Goal: Transaction & Acquisition: Purchase product/service

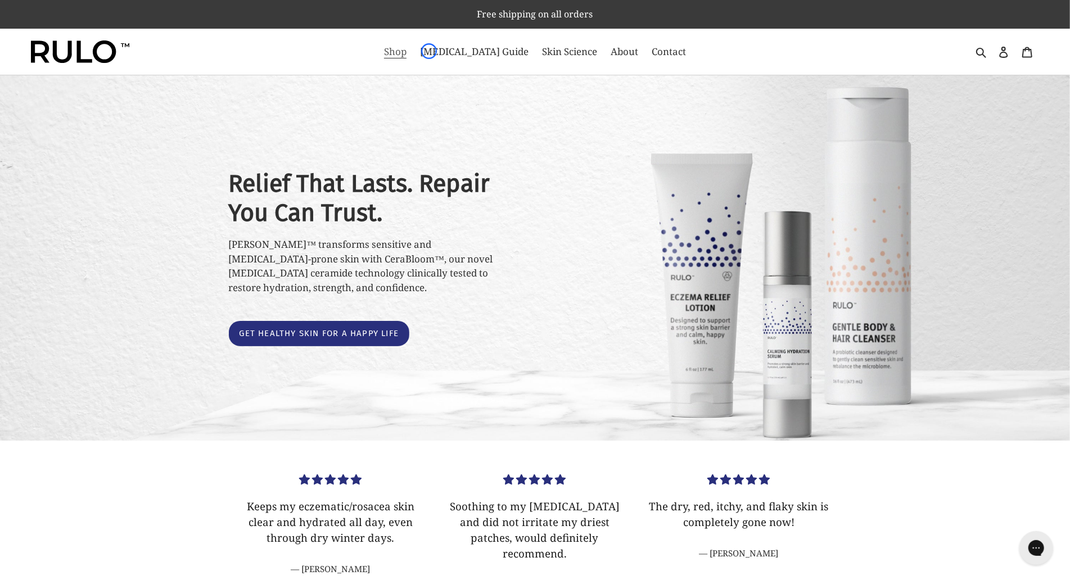
click at [412, 51] on link "Shop" at bounding box center [396, 52] width 34 height 18
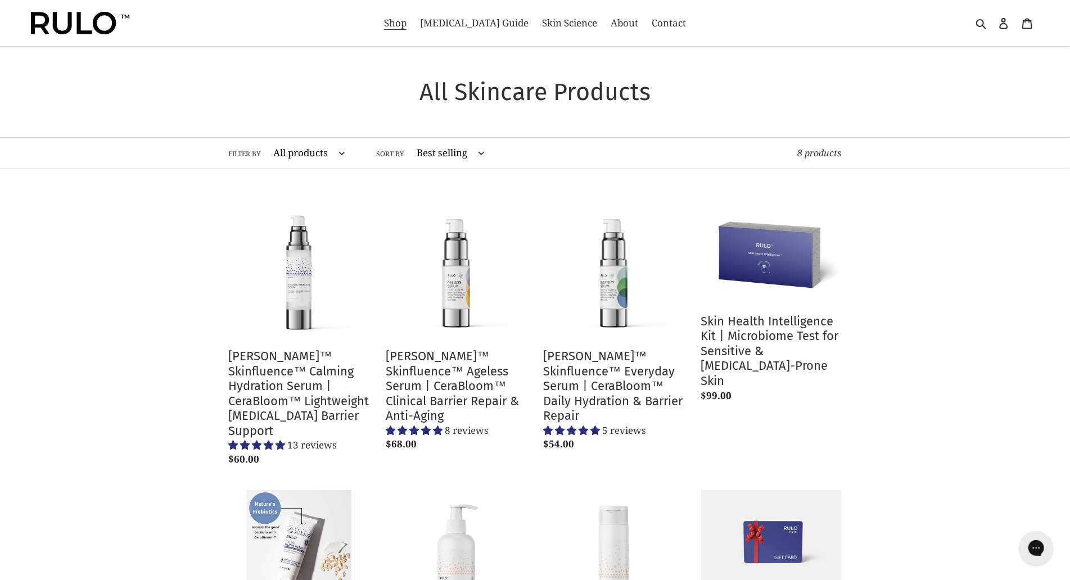
click at [429, 51] on main "Collection: All Skincare Products Filter by All products Anti-Aging atopic derm…" at bounding box center [535, 404] width 1070 height 715
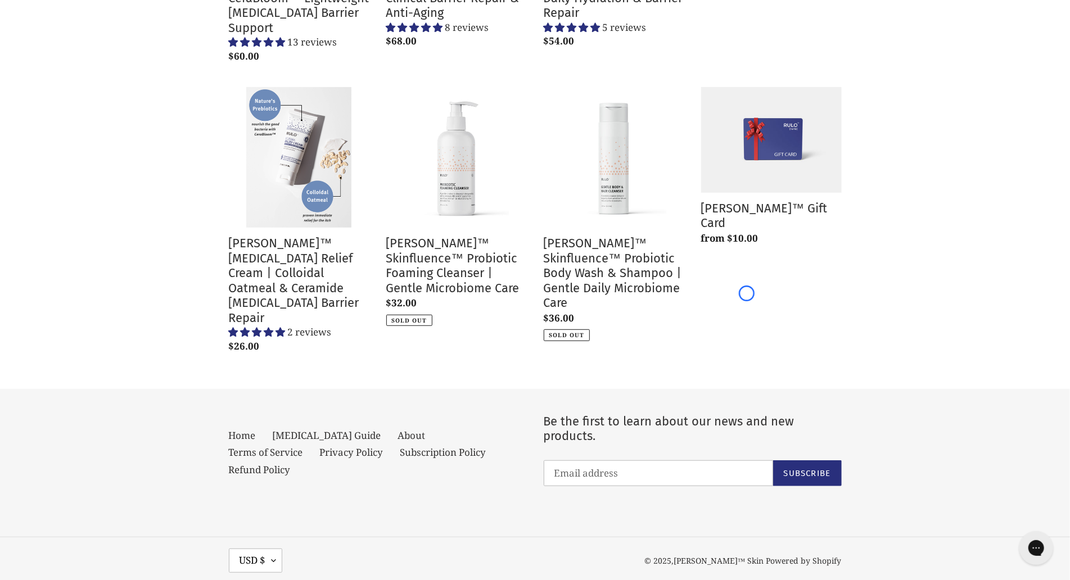
scroll to position [406, 0]
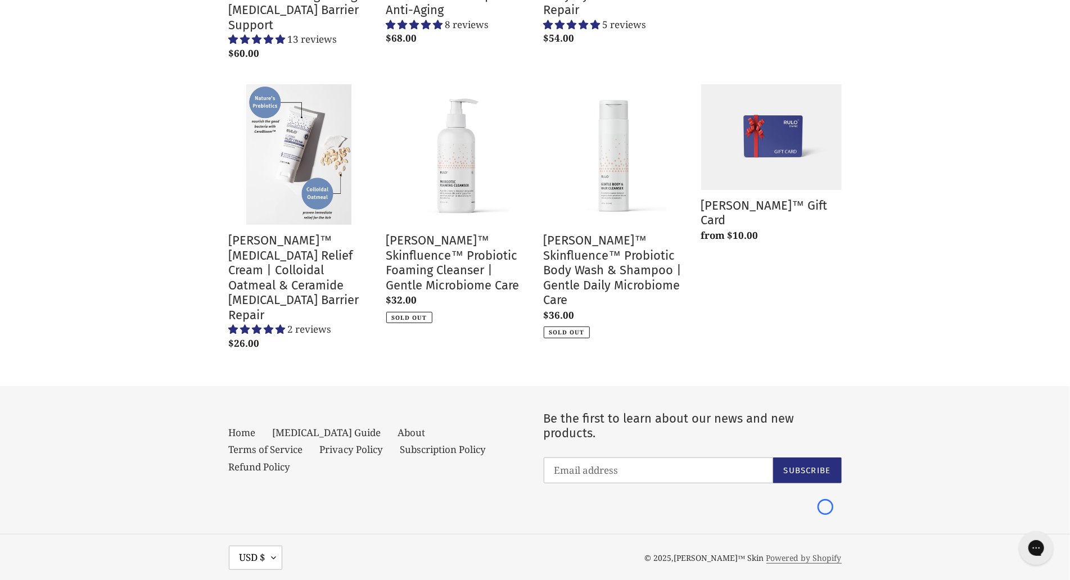
click at [826, 553] on link "Powered by Shopify" at bounding box center [804, 558] width 75 height 11
